Goal: Task Accomplishment & Management: Complete application form

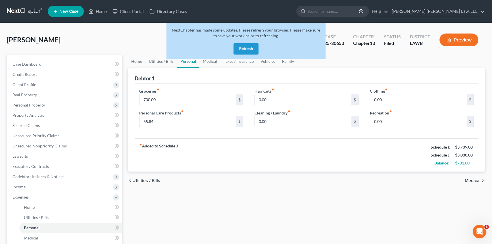
click at [243, 48] on button "Refresh" at bounding box center [246, 48] width 25 height 11
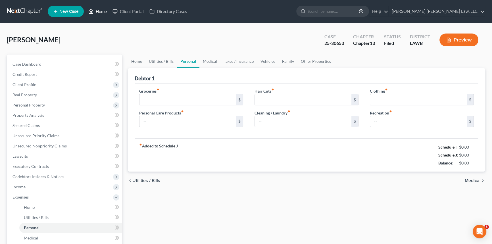
type input "700.00"
type input "65.84"
type input "0.00"
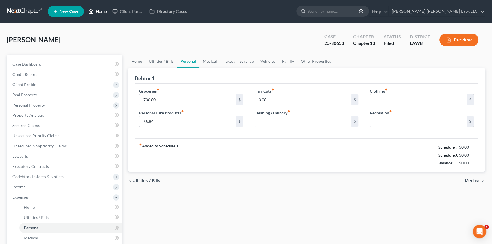
type input "0.00"
click at [99, 11] on link "Home" at bounding box center [98, 11] width 24 height 10
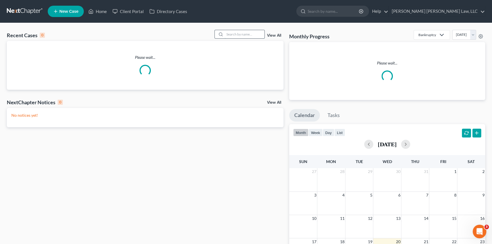
click at [232, 36] on input "search" at bounding box center [245, 34] width 40 height 8
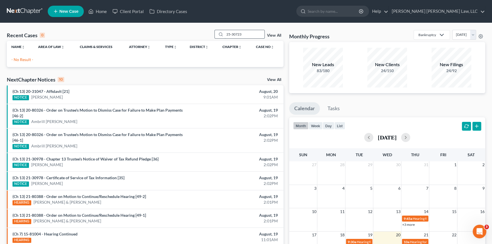
type input "25-30723"
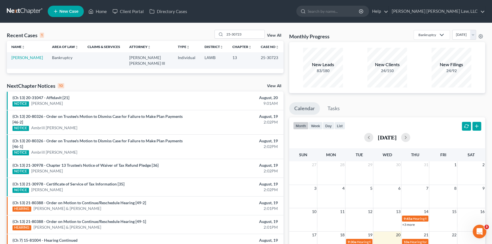
click at [97, 74] on div "Recent Cases 1 25-30723 View All Name unfold_more expand_more expand_less Area …" at bounding box center [145, 170] width 283 height 281
click at [26, 57] on link "[PERSON_NAME]" at bounding box center [27, 57] width 32 height 5
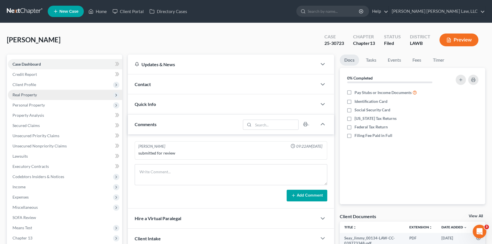
click at [34, 95] on span "Real Property" at bounding box center [25, 94] width 24 height 5
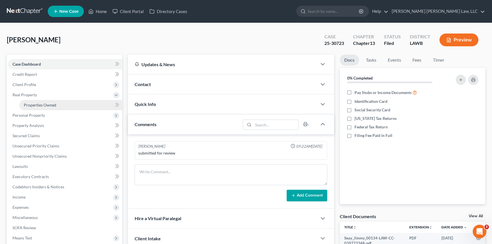
click at [47, 103] on span "Properties Owned" at bounding box center [40, 105] width 32 height 5
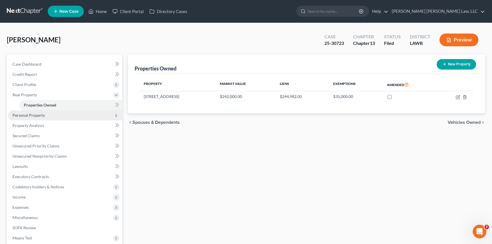
click at [22, 114] on span "Personal Property" at bounding box center [29, 115] width 32 height 5
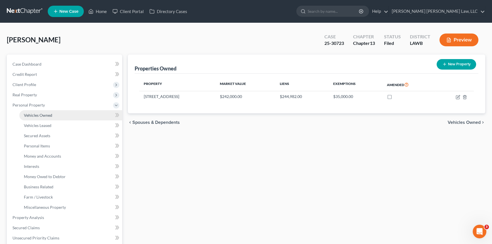
click at [41, 115] on span "Vehicles Owned" at bounding box center [38, 115] width 28 height 5
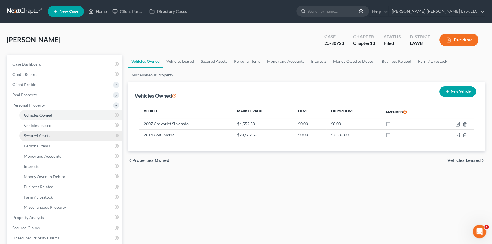
click at [37, 135] on span "Secured Assets" at bounding box center [37, 135] width 26 height 5
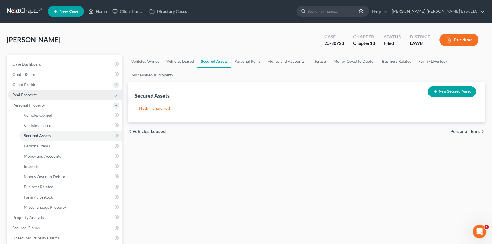
click at [36, 93] on span "Real Property" at bounding box center [25, 94] width 24 height 5
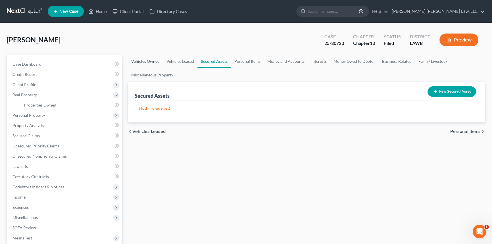
click at [142, 60] on link "Vehicles Owned" at bounding box center [145, 62] width 35 height 14
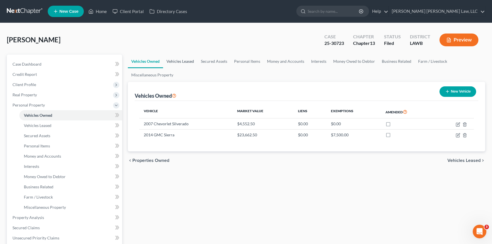
click at [181, 60] on link "Vehicles Leased" at bounding box center [180, 62] width 34 height 14
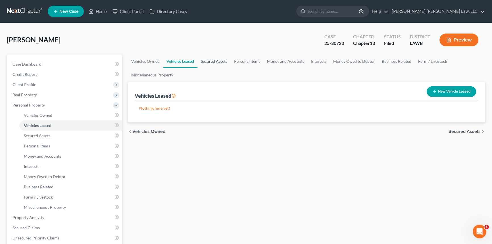
click at [212, 60] on link "Secured Assets" at bounding box center [214, 62] width 33 height 14
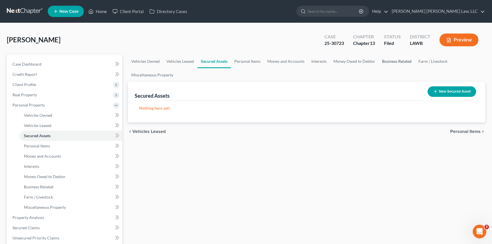
click at [388, 62] on link "Business Related" at bounding box center [397, 62] width 36 height 14
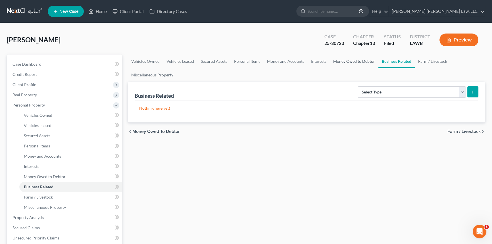
click at [341, 62] on link "Money Owed to Debtor" at bounding box center [354, 62] width 49 height 14
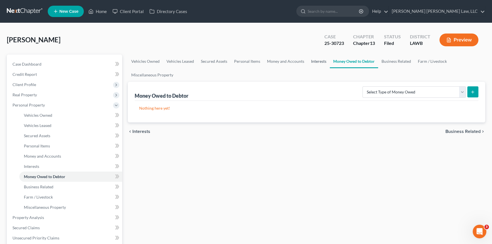
click at [316, 60] on link "Interests" at bounding box center [319, 62] width 22 height 14
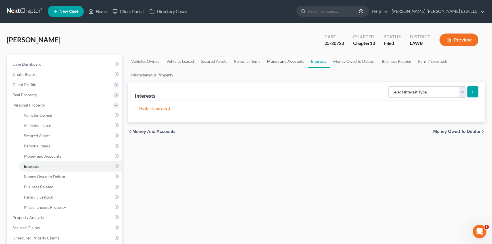
click at [283, 60] on link "Money and Accounts" at bounding box center [286, 62] width 44 height 14
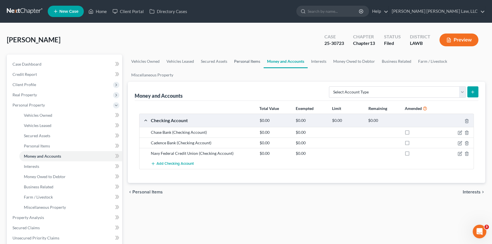
click at [244, 59] on link "Personal Items" at bounding box center [247, 62] width 33 height 14
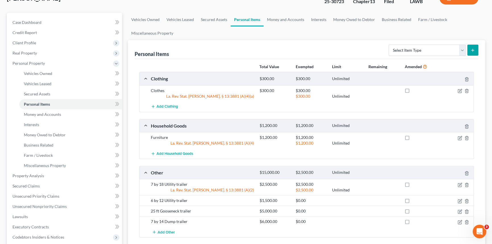
scroll to position [26, 0]
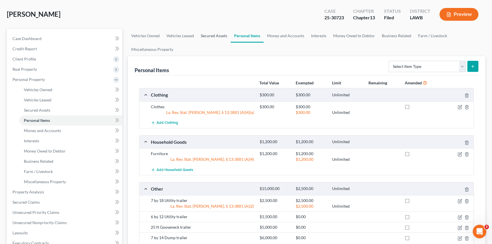
click at [211, 35] on link "Secured Assets" at bounding box center [214, 36] width 33 height 14
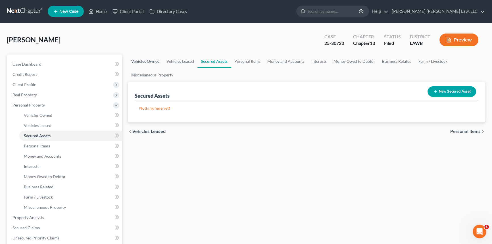
click at [149, 61] on link "Vehicles Owned" at bounding box center [145, 62] width 35 height 14
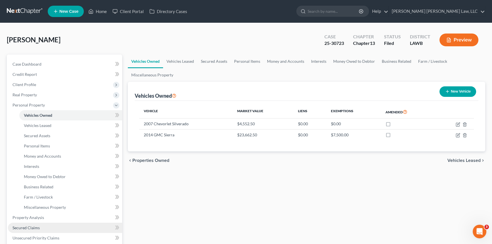
click at [29, 226] on span "Secured Claims" at bounding box center [26, 227] width 27 height 5
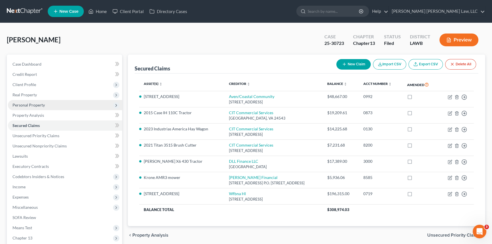
click at [43, 103] on span "Personal Property" at bounding box center [29, 105] width 32 height 5
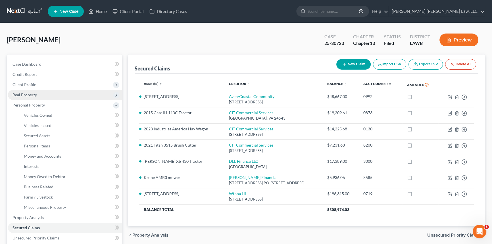
click at [43, 95] on span "Real Property" at bounding box center [65, 95] width 114 height 10
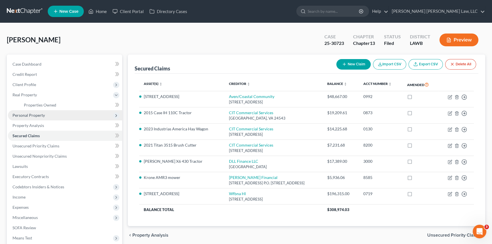
click at [62, 117] on span "Personal Property" at bounding box center [65, 115] width 114 height 10
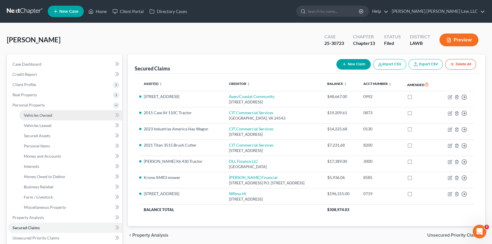
click at [46, 115] on span "Vehicles Owned" at bounding box center [38, 115] width 28 height 5
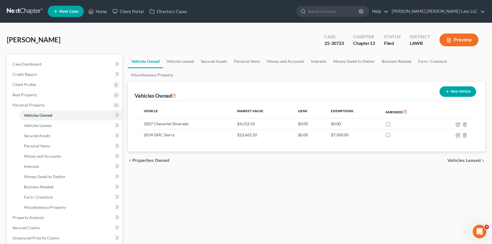
click at [452, 90] on button "New Vehicle" at bounding box center [458, 91] width 37 height 11
select select "0"
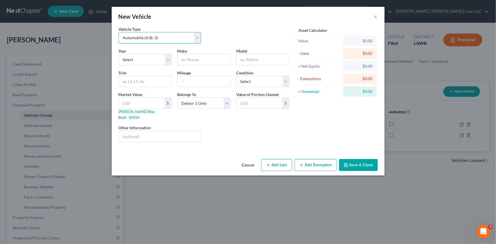
click at [197, 37] on select "Select Automobile (A/B: 3) Truck (A/B: 3) Trailer (A/B: 4) Watercraft (A/B: 4) …" at bounding box center [160, 37] width 83 height 11
click at [199, 187] on div "New Vehicle × Vehicle Type Select Automobile (A/B: 3) Truck (A/B: 3) Trailer (A…" at bounding box center [248, 122] width 496 height 244
click at [378, 16] on div "New Vehicle ×" at bounding box center [248, 16] width 273 height 19
click at [375, 16] on button "×" at bounding box center [376, 16] width 4 height 7
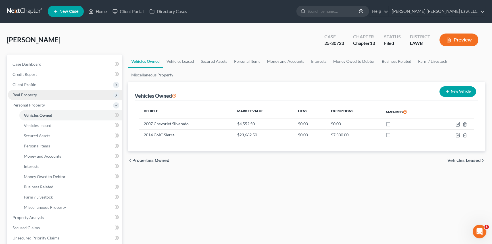
click at [29, 95] on span "Real Property" at bounding box center [25, 94] width 24 height 5
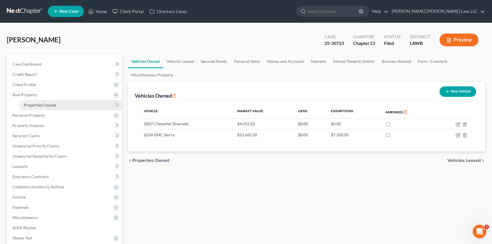
click at [34, 105] on span "Properties Owned" at bounding box center [40, 105] width 32 height 5
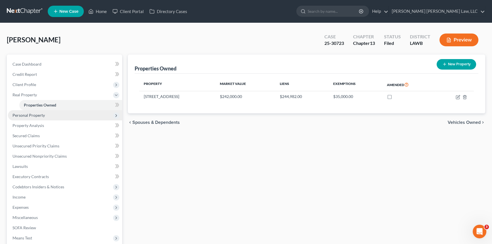
click at [34, 115] on span "Personal Property" at bounding box center [29, 115] width 32 height 5
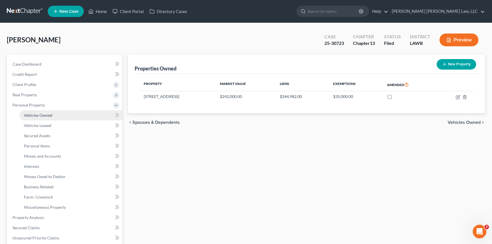
click at [36, 116] on span "Vehicles Owned" at bounding box center [38, 115] width 28 height 5
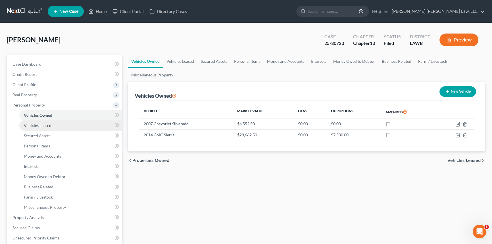
click at [38, 124] on span "Vehicles Leased" at bounding box center [38, 125] width 28 height 5
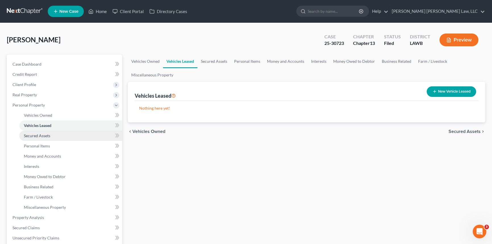
click at [39, 136] on span "Secured Assets" at bounding box center [37, 135] width 26 height 5
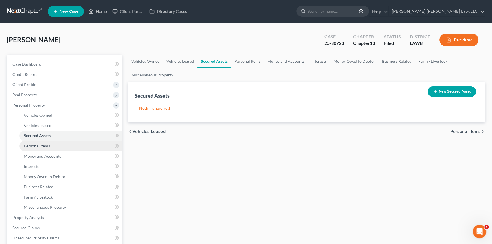
click at [40, 145] on span "Personal Items" at bounding box center [37, 146] width 26 height 5
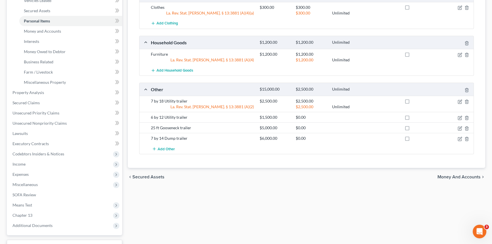
scroll to position [129, 0]
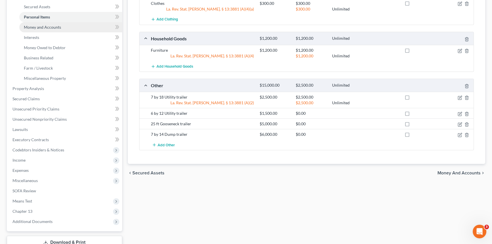
click at [48, 28] on span "Money and Accounts" at bounding box center [42, 27] width 37 height 5
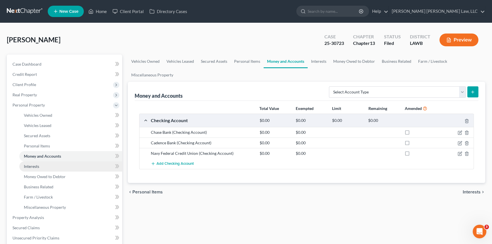
click at [36, 168] on span "Interests" at bounding box center [31, 166] width 15 height 5
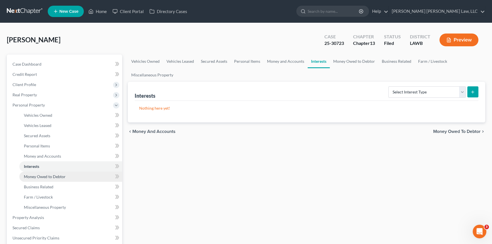
click at [40, 176] on span "Money Owed to Debtor" at bounding box center [45, 176] width 42 height 5
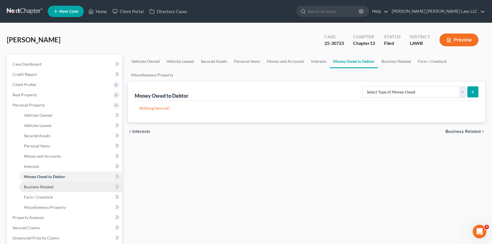
click at [43, 185] on span "Business Related" at bounding box center [39, 186] width 30 height 5
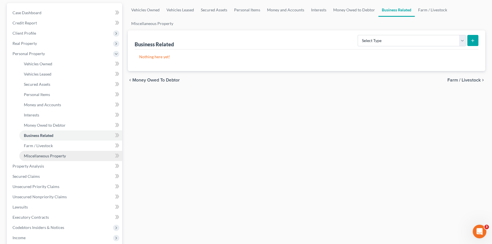
click at [61, 155] on span "Miscellaneous Property" at bounding box center [45, 155] width 42 height 5
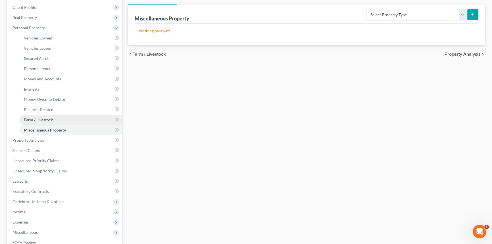
click at [54, 119] on link "Farm / Livestock" at bounding box center [70, 120] width 103 height 10
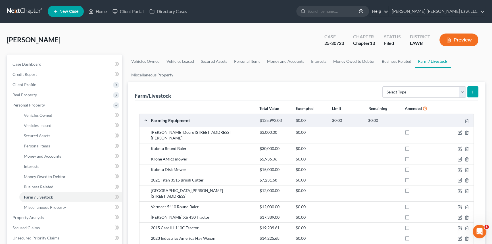
click at [389, 11] on link "Help" at bounding box center [378, 11] width 19 height 10
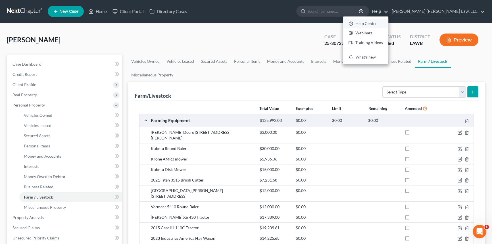
click at [389, 23] on link "Help Center" at bounding box center [365, 24] width 45 height 10
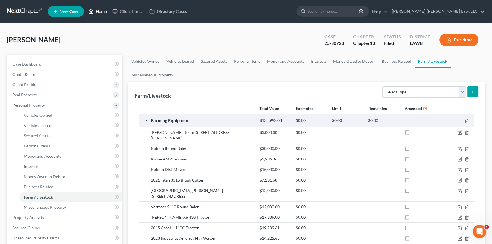
click at [105, 9] on link "Home" at bounding box center [98, 11] width 24 height 10
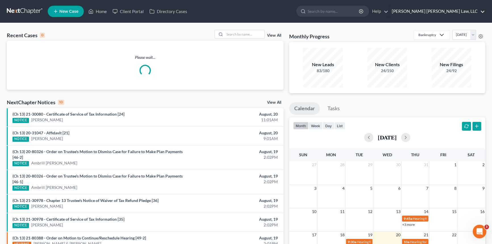
click at [470, 10] on link "[PERSON_NAME] [PERSON_NAME] Law, LLC" at bounding box center [437, 11] width 96 height 10
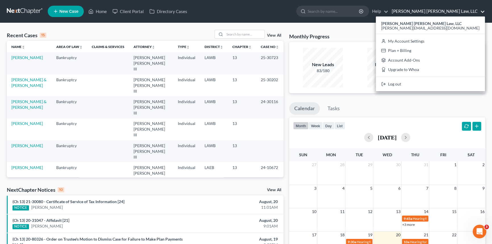
click at [455, 10] on link "[PERSON_NAME] [PERSON_NAME] Law, LLC" at bounding box center [437, 11] width 96 height 10
